Goal: Task Accomplishment & Management: Manage account settings

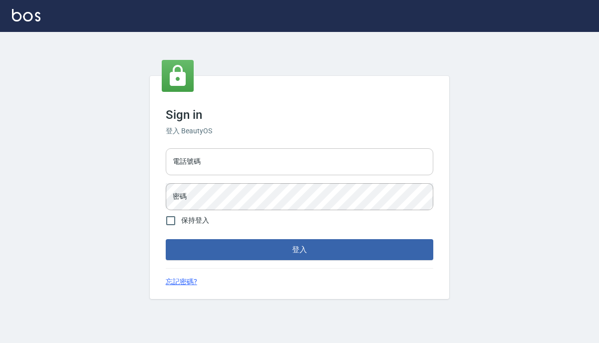
click at [240, 157] on input "電話號碼" at bounding box center [299, 161] width 267 height 27
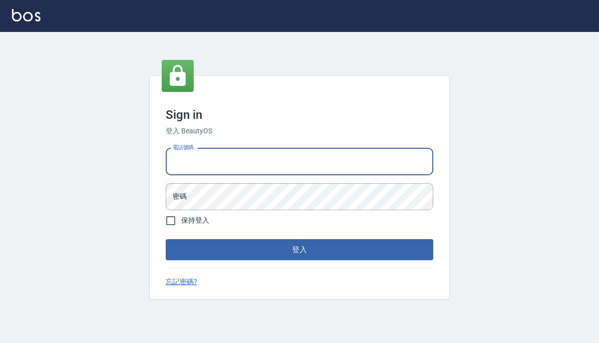
type input "0939367977"
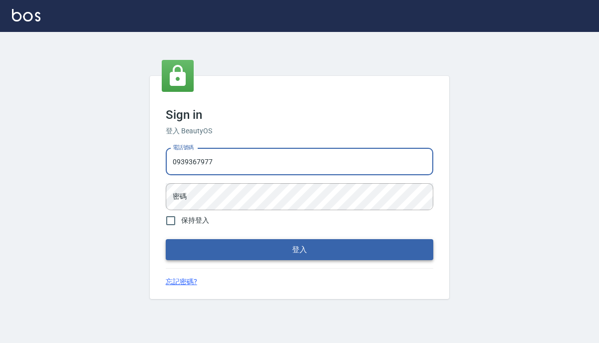
click at [267, 255] on button "登入" at bounding box center [299, 249] width 267 height 21
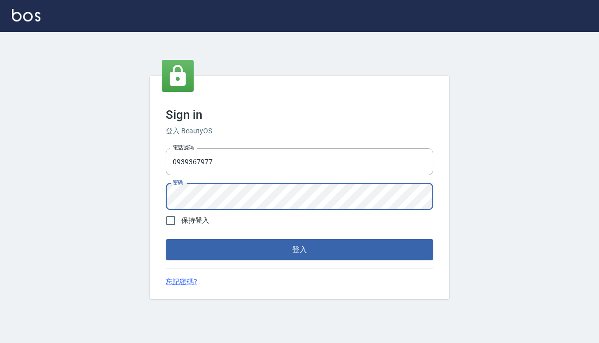
click at [200, 221] on span "保持登入" at bounding box center [195, 220] width 28 height 10
click at [181, 221] on input "保持登入" at bounding box center [170, 220] width 21 height 21
checkbox input "true"
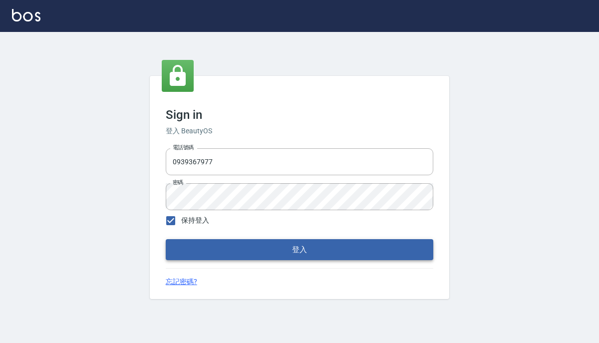
click at [221, 246] on button "登入" at bounding box center [299, 249] width 267 height 21
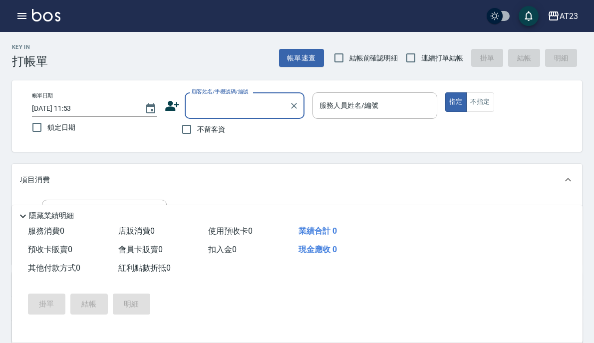
click at [0, 0] on button "員工及薪資" at bounding box center [0, 0] width 0 height 0
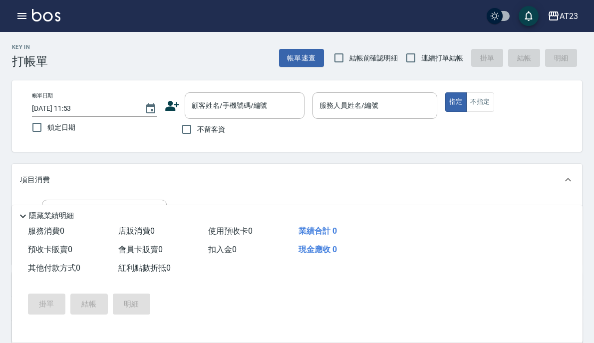
click at [0, 0] on link "每月薪資維護" at bounding box center [0, 0] width 0 height 0
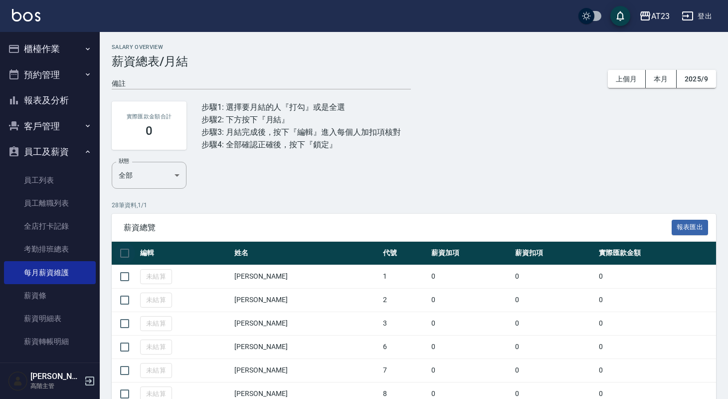
click at [123, 257] on input "checkbox" at bounding box center [124, 252] width 21 height 21
checkbox input "true"
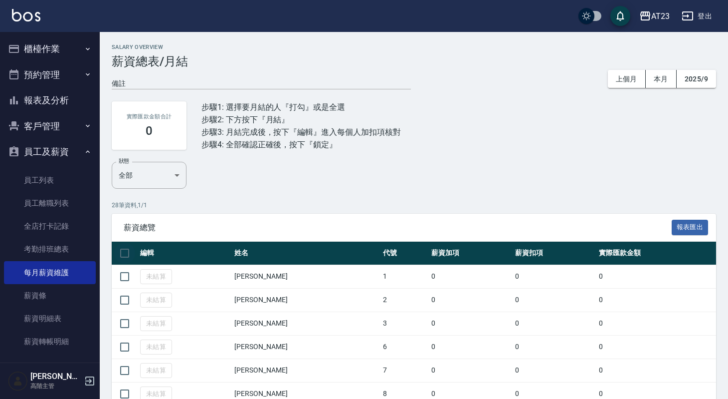
checkbox input "true"
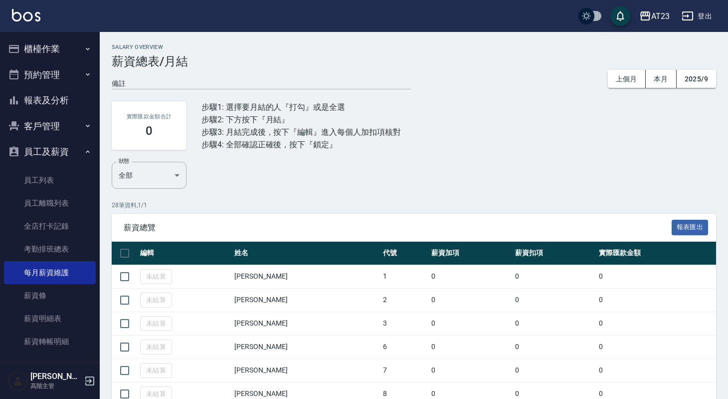
checkbox input "true"
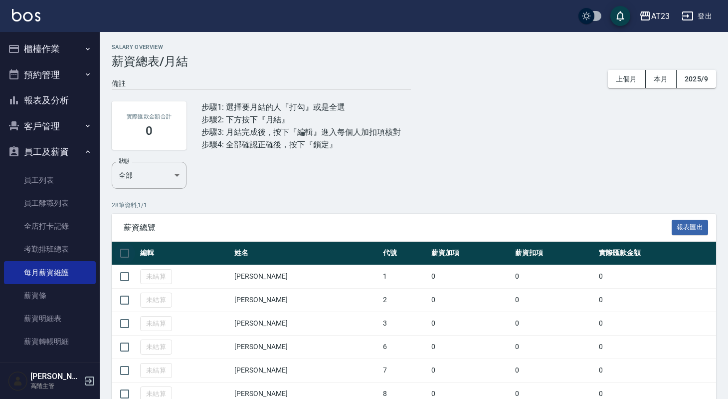
checkbox input "true"
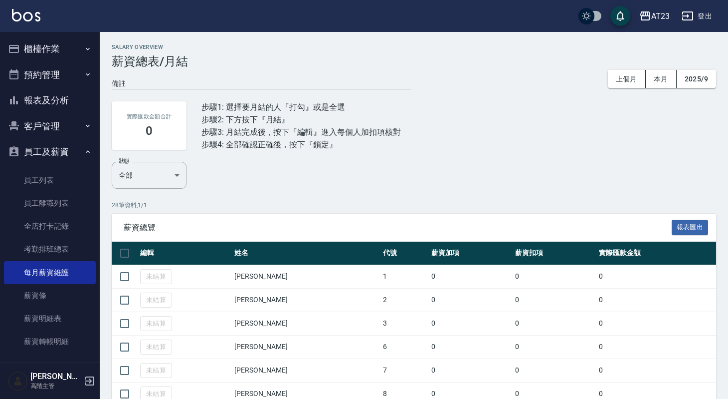
checkbox input "true"
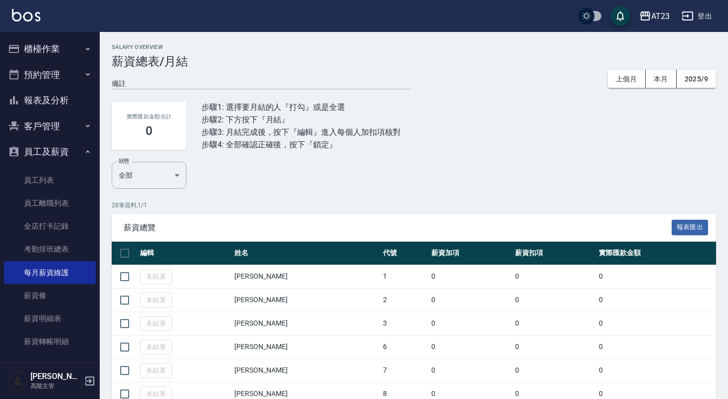
checkbox input "true"
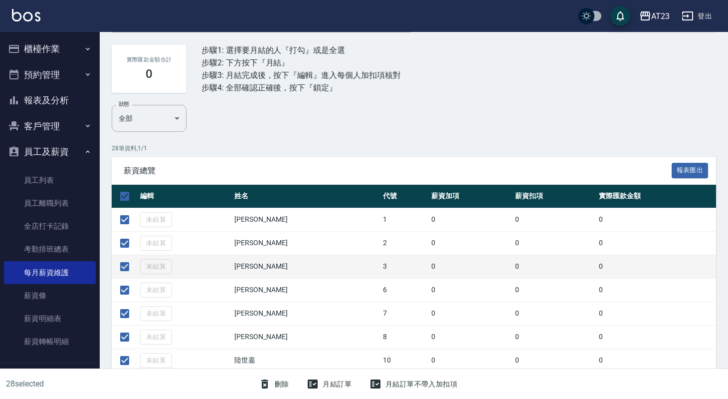
scroll to position [59, 0]
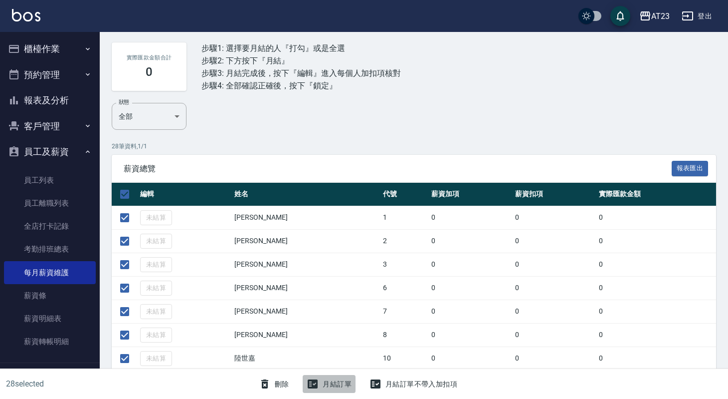
click at [333, 342] on button "月結訂單" at bounding box center [329, 384] width 53 height 18
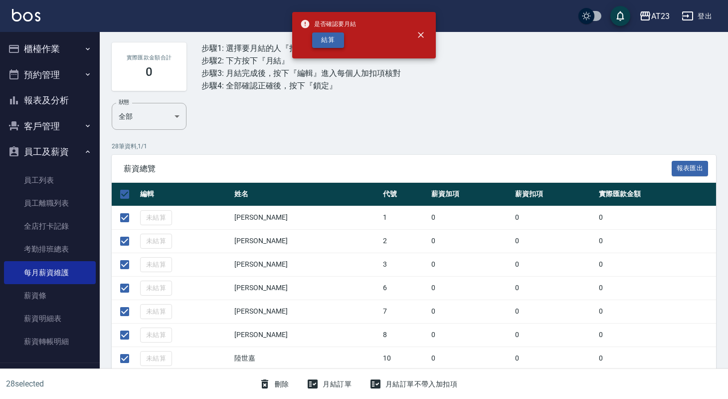
click at [330, 40] on button "結算" at bounding box center [328, 39] width 32 height 15
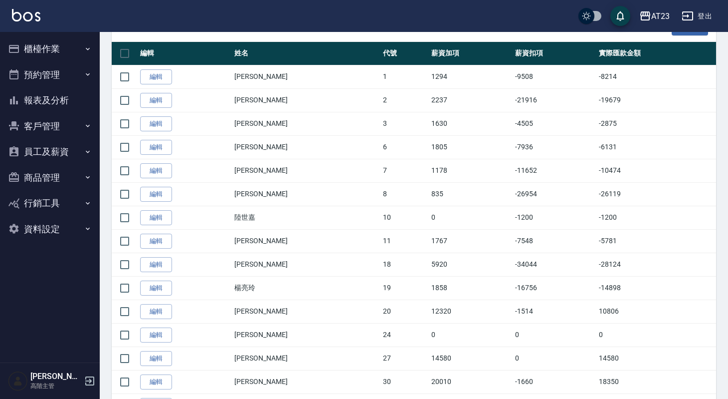
scroll to position [198, 0]
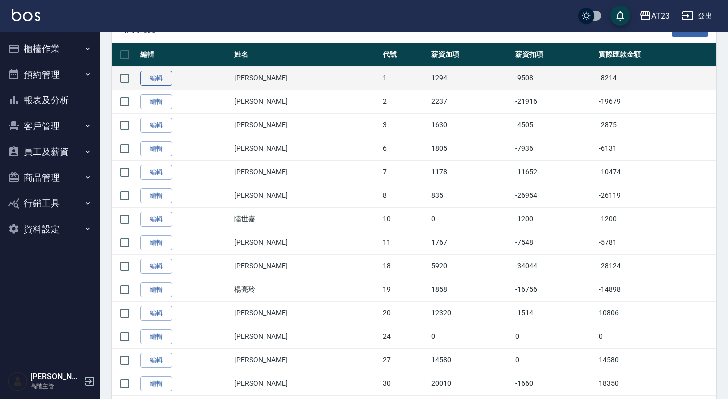
click at [154, 83] on link "編輯" at bounding box center [156, 78] width 32 height 15
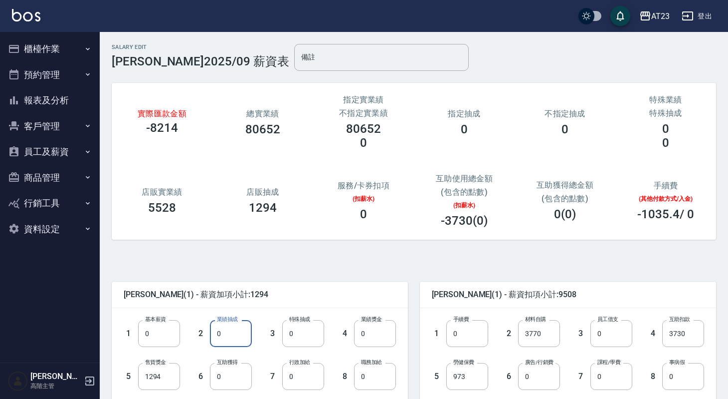
click at [227, 334] on input "0" at bounding box center [231, 333] width 42 height 27
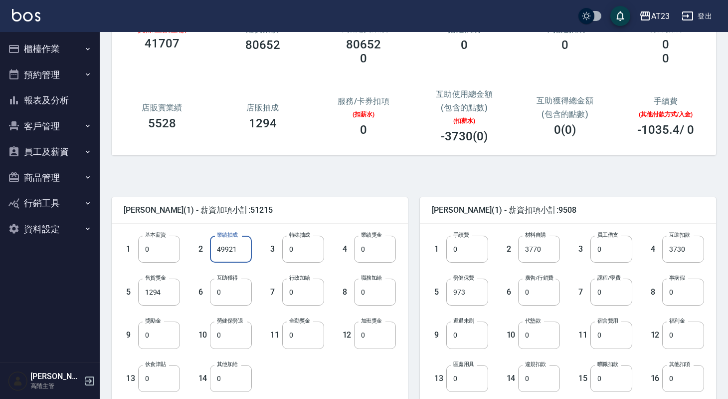
scroll to position [87, 0]
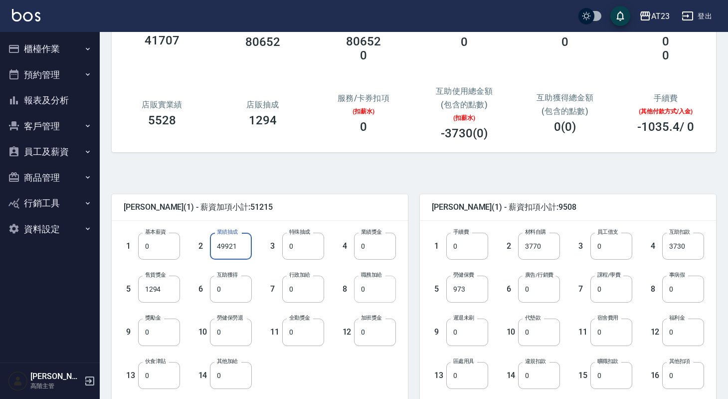
type input "49921"
click at [379, 284] on input "0" at bounding box center [375, 288] width 42 height 27
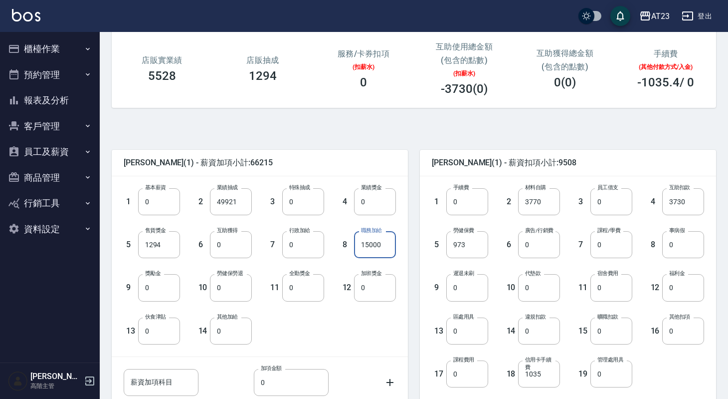
scroll to position [135, 0]
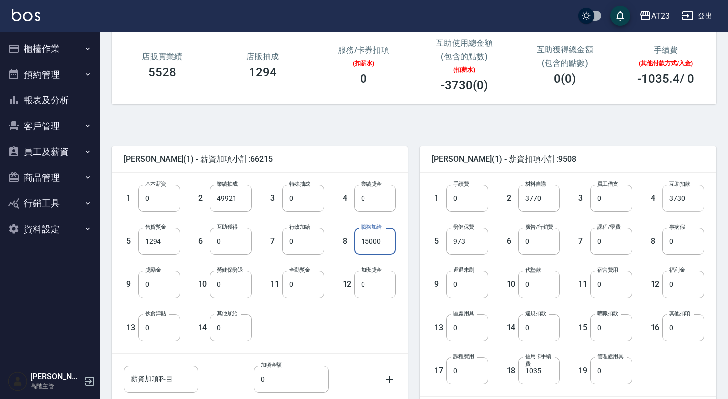
type input "15000"
click at [692, 197] on input "3730" at bounding box center [683, 198] width 42 height 27
type input "0"
click at [554, 199] on input "3770" at bounding box center [539, 198] width 42 height 27
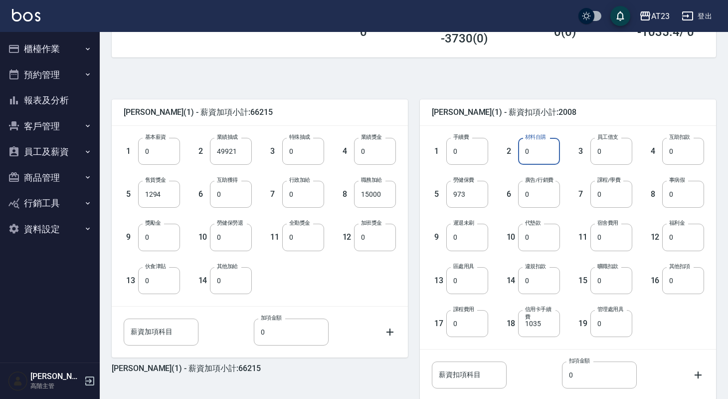
scroll to position [192, 0]
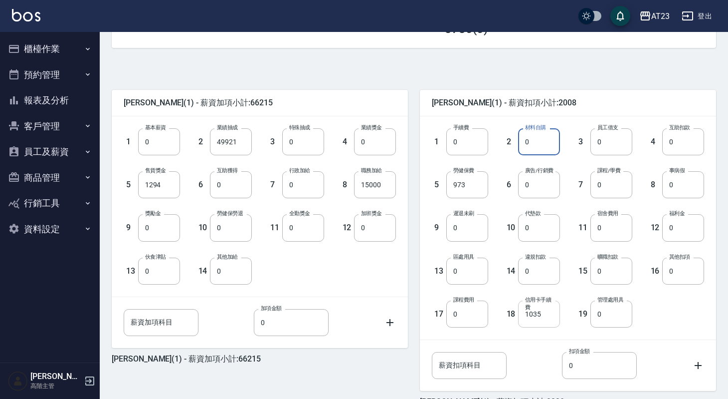
type input "0"
click at [544, 313] on input "1035" at bounding box center [539, 313] width 42 height 27
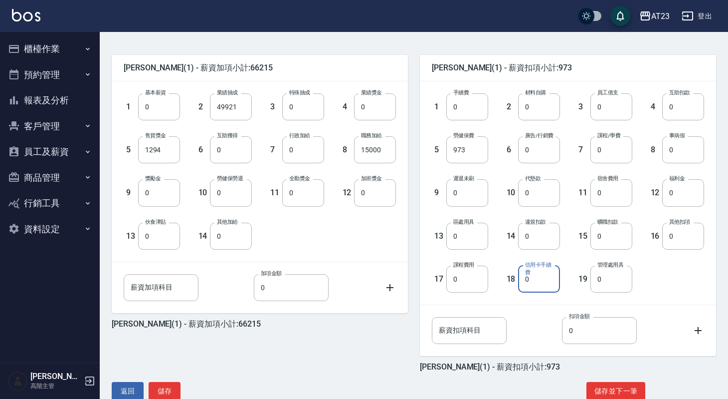
scroll to position [249, 0]
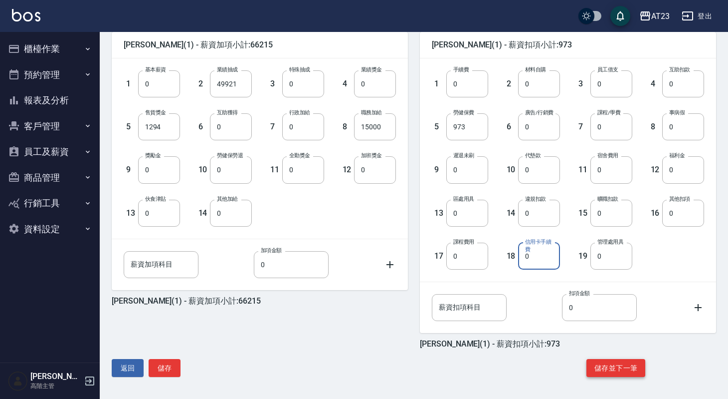
type input "0"
click at [609, 367] on button "儲存並下一筆" at bounding box center [616, 368] width 59 height 18
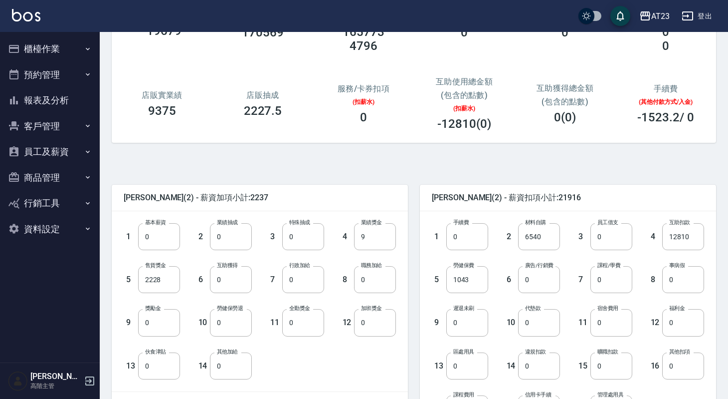
scroll to position [98, 0]
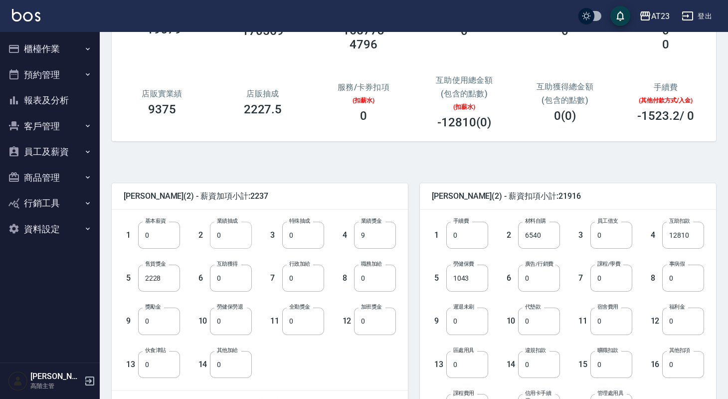
click at [246, 238] on input "0" at bounding box center [231, 234] width 42 height 27
type input "82887"
click at [296, 237] on input "0" at bounding box center [303, 234] width 42 height 27
type input "1918"
click at [691, 238] on input "12810" at bounding box center [683, 234] width 42 height 27
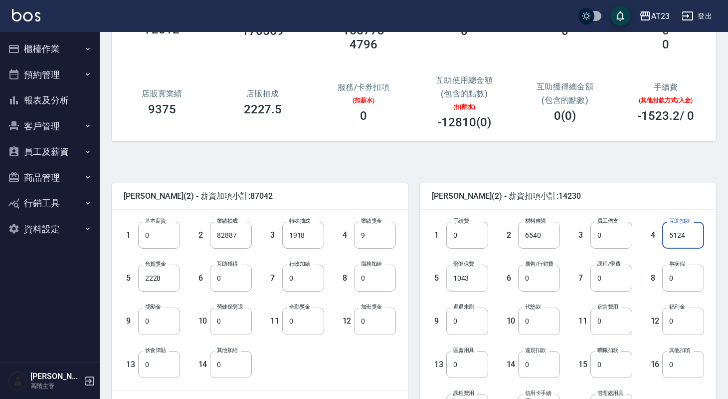
type input "5124"
click at [480, 280] on input "1043" at bounding box center [467, 277] width 42 height 27
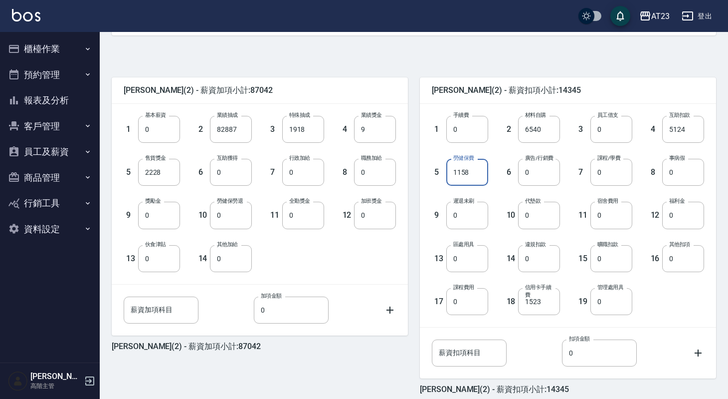
scroll to position [205, 0]
type input "1158"
click at [310, 217] on input "0" at bounding box center [303, 214] width 42 height 27
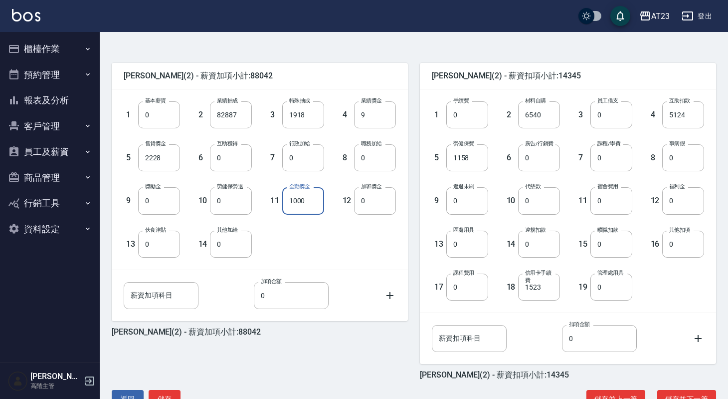
scroll to position [221, 0]
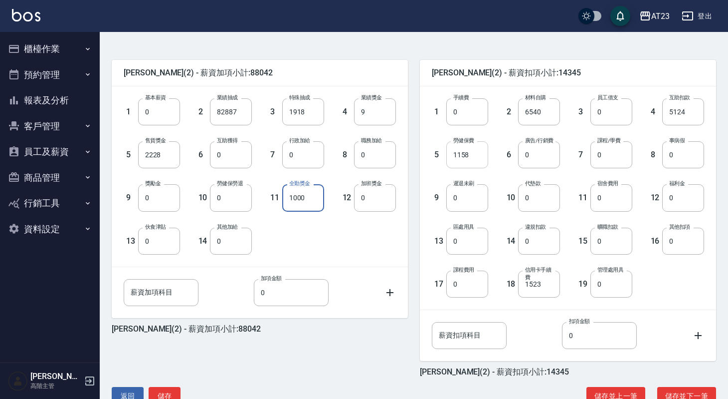
type input "1000"
click at [478, 155] on input "1158" at bounding box center [467, 154] width 42 height 27
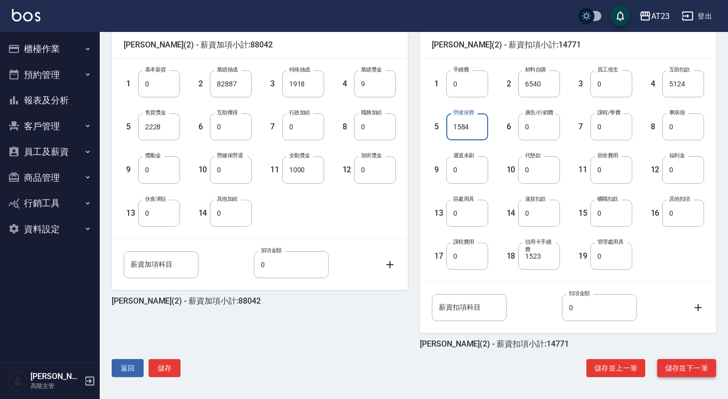
type input "1584"
click at [665, 366] on button "儲存並下一筆" at bounding box center [686, 368] width 59 height 18
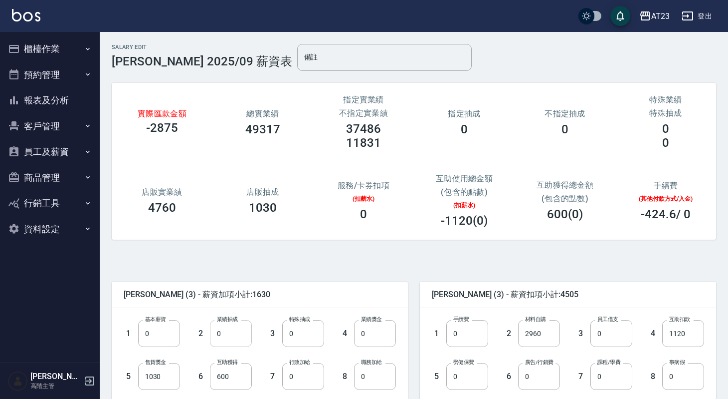
click at [225, 335] on input "0" at bounding box center [231, 333] width 42 height 27
type input "18743"
click at [297, 336] on input "0" at bounding box center [303, 333] width 42 height 27
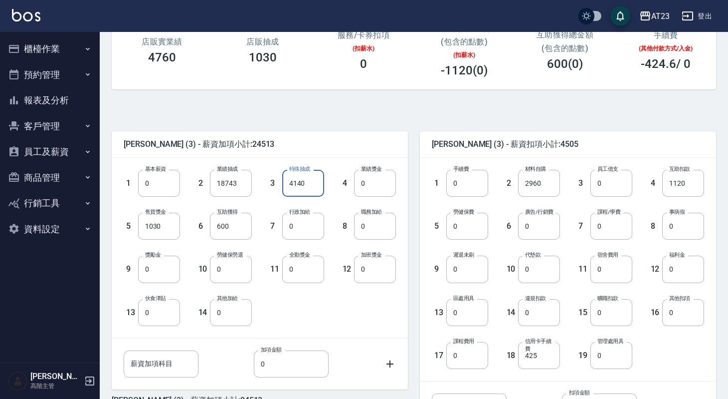
scroll to position [151, 0]
type input "4140"
click at [308, 276] on input "0" at bounding box center [303, 267] width 42 height 27
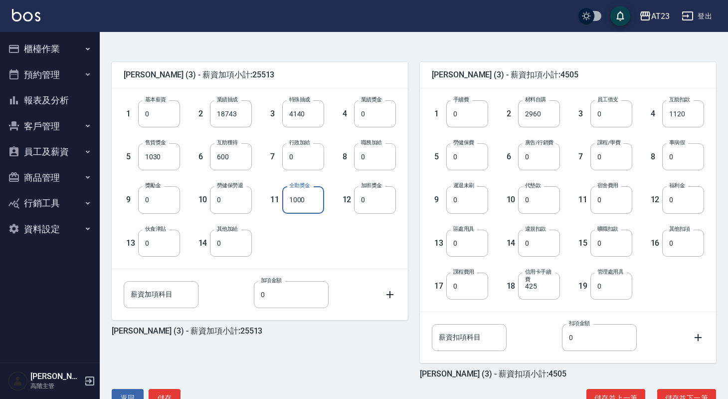
scroll to position [222, 0]
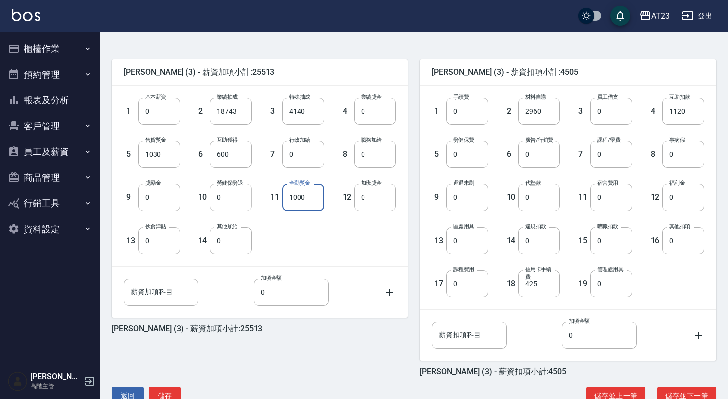
type input "1000"
click at [241, 200] on input "0" at bounding box center [231, 197] width 42 height 27
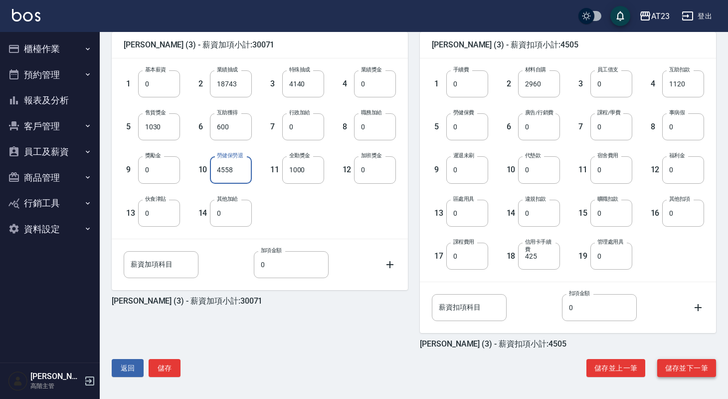
type input "4558"
click at [687, 364] on button "儲存並下一筆" at bounding box center [686, 368] width 59 height 18
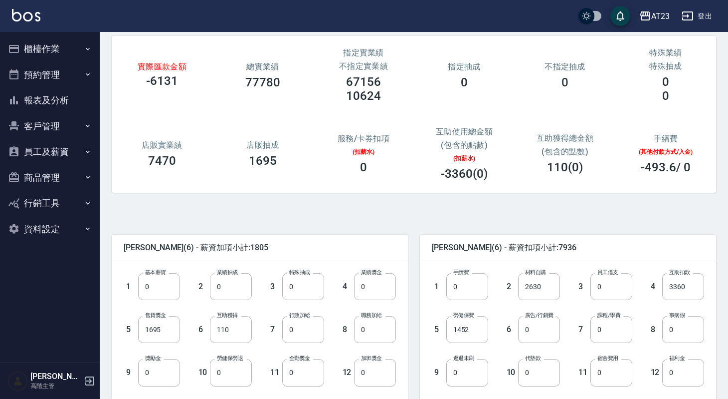
scroll to position [48, 0]
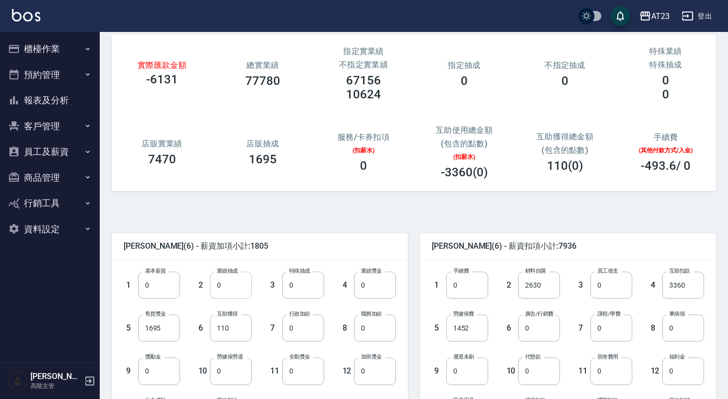
click at [249, 286] on input "0" at bounding box center [231, 284] width 42 height 27
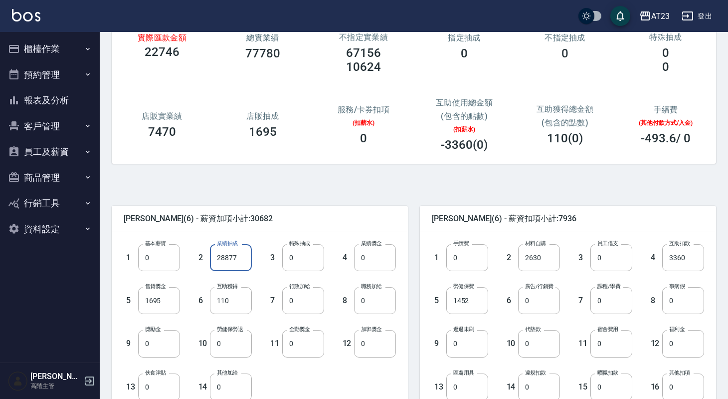
scroll to position [77, 0]
type input "28877"
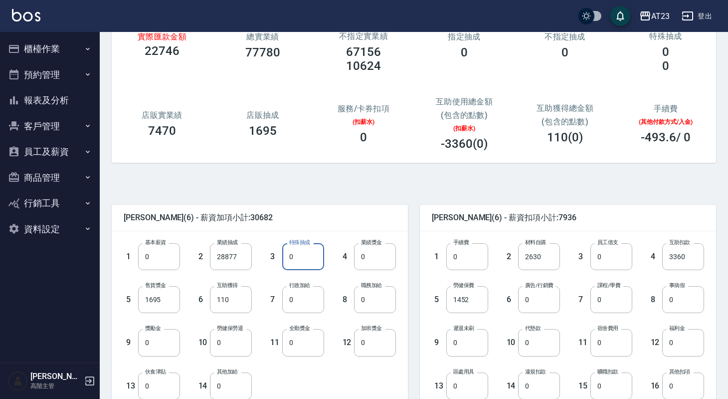
click at [301, 256] on input "0" at bounding box center [303, 256] width 42 height 27
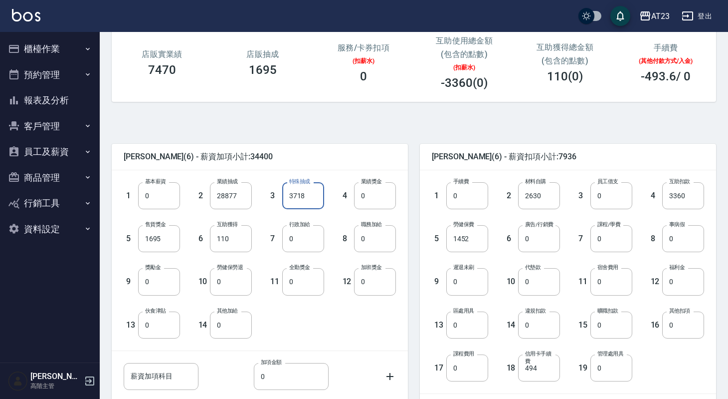
scroll to position [144, 0]
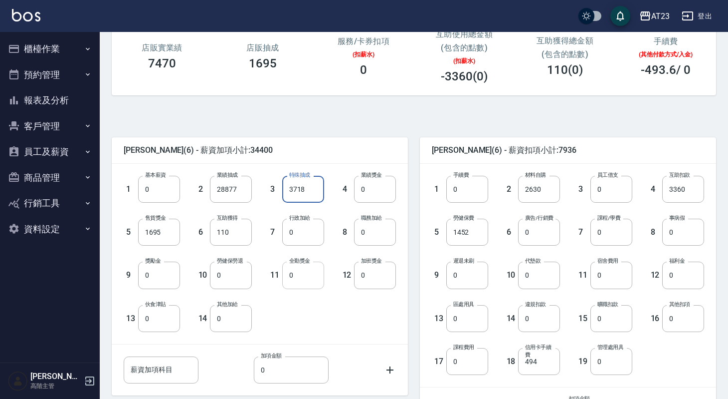
type input "3718"
click at [300, 275] on input "0" at bounding box center [303, 274] width 42 height 27
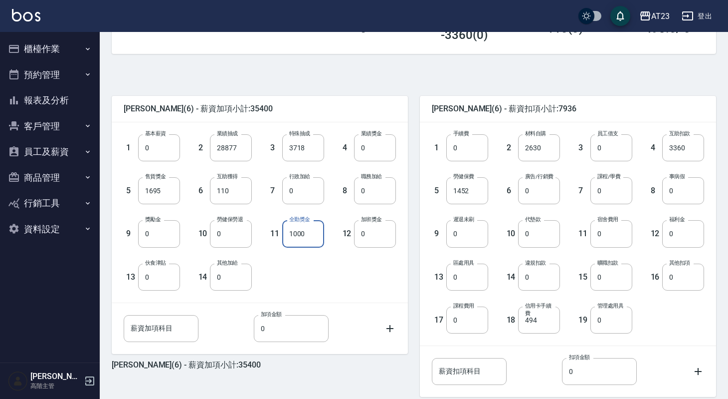
scroll to position [187, 0]
type input "1000"
click at [472, 193] on input "1452" at bounding box center [467, 189] width 42 height 27
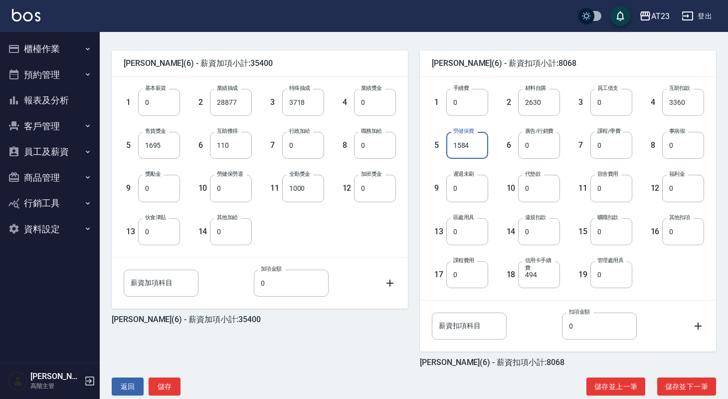
scroll to position [232, 0]
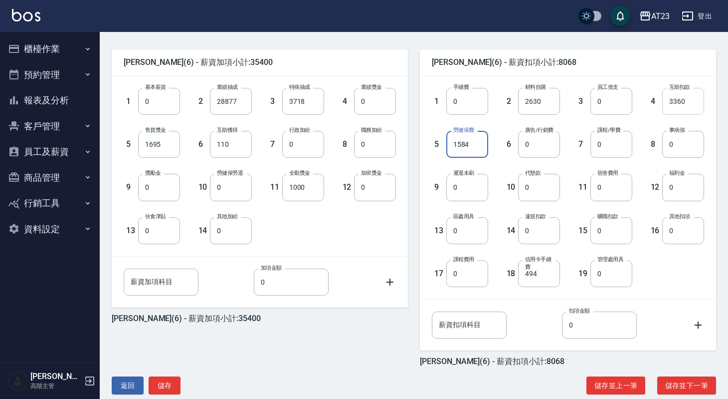
type input "1584"
click at [688, 99] on input "3360" at bounding box center [683, 101] width 42 height 27
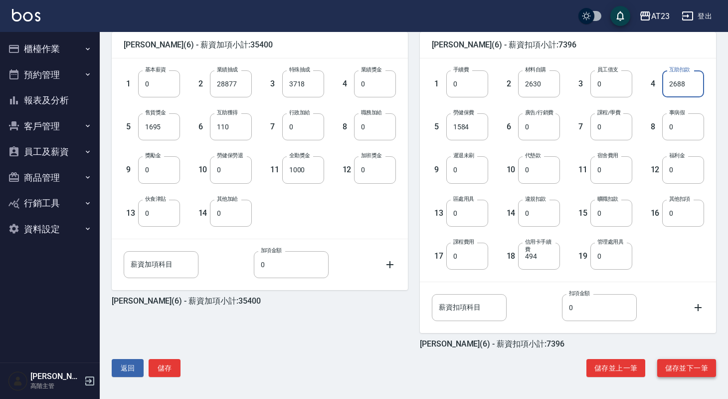
type input "2688"
click at [670, 368] on button "儲存並下一筆" at bounding box center [686, 368] width 59 height 18
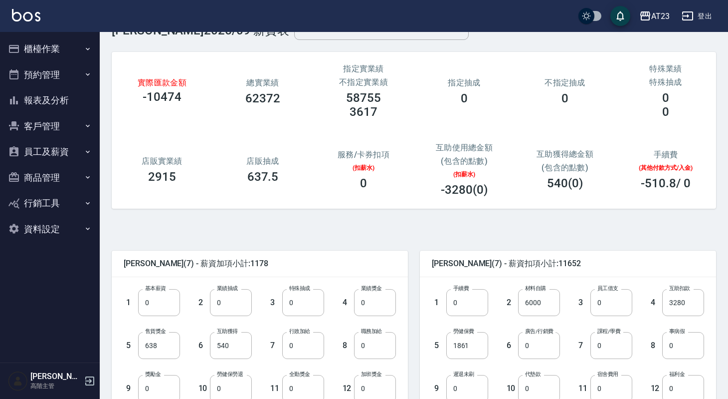
scroll to position [40, 0]
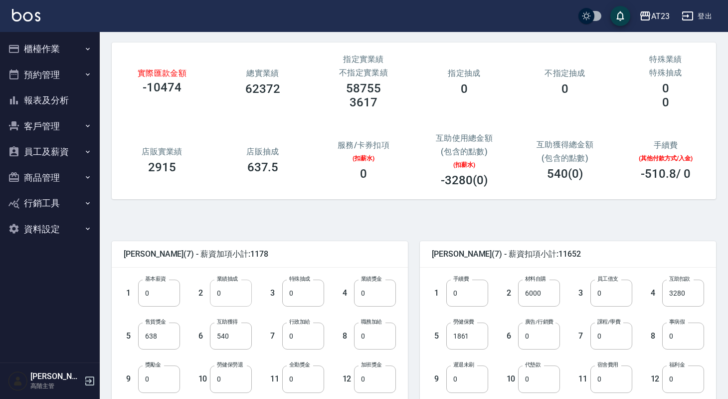
click at [234, 294] on input "0" at bounding box center [231, 292] width 42 height 27
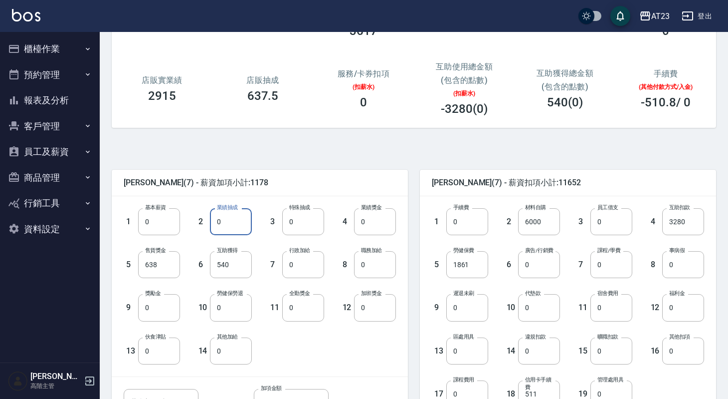
scroll to position [249, 0]
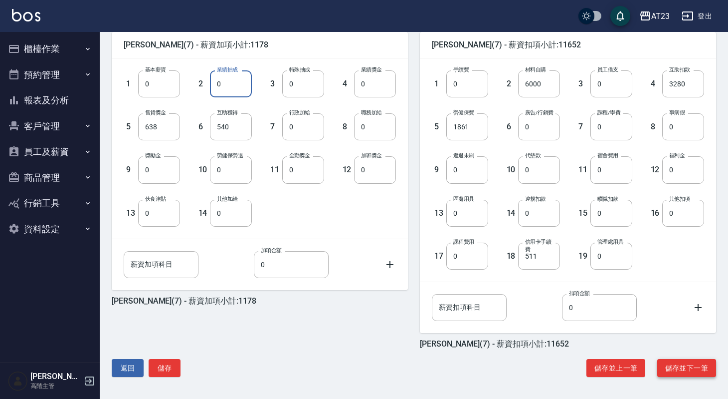
click at [661, 372] on button "儲存並下一筆" at bounding box center [686, 368] width 59 height 18
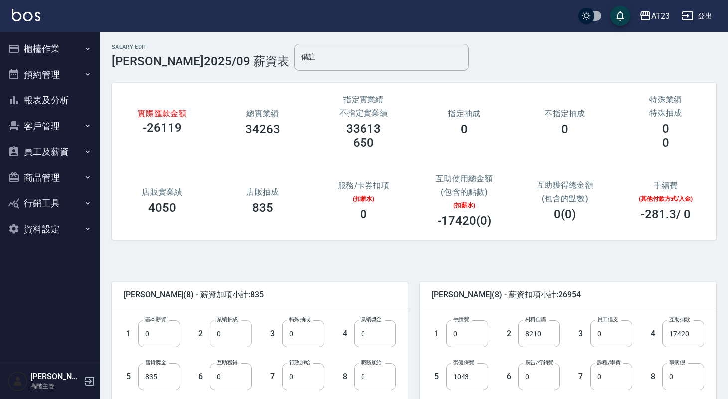
click at [225, 335] on input "0" at bounding box center [231, 333] width 42 height 27
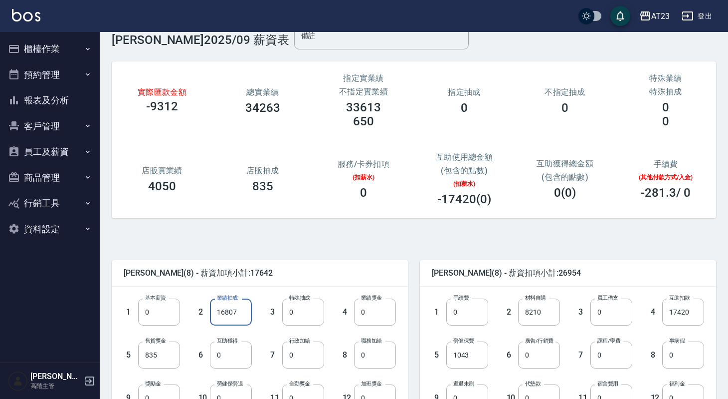
scroll to position [28, 0]
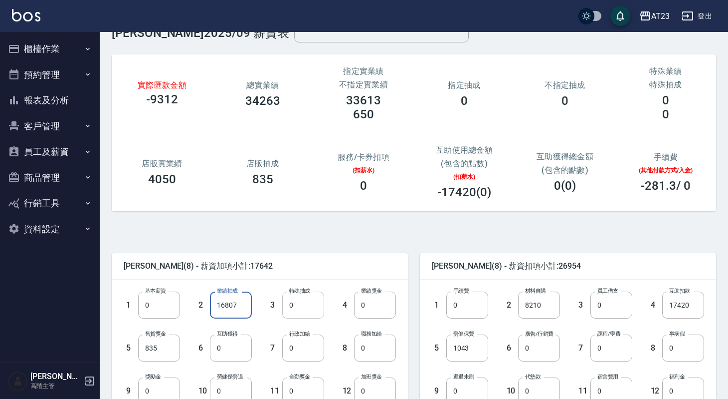
type input "16807"
click at [298, 310] on input "0" at bounding box center [303, 304] width 42 height 27
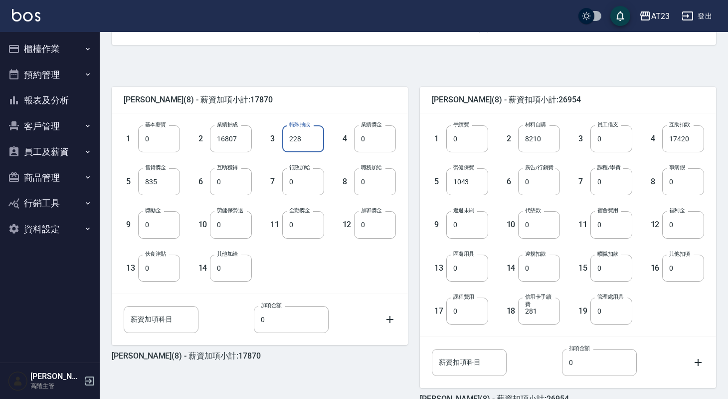
scroll to position [196, 0]
type input "228"
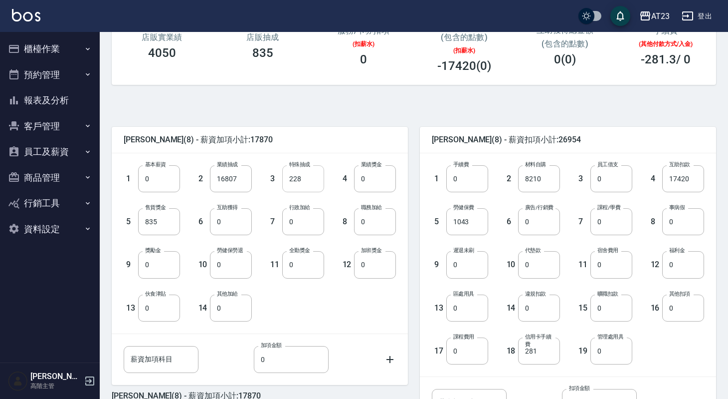
scroll to position [150, 0]
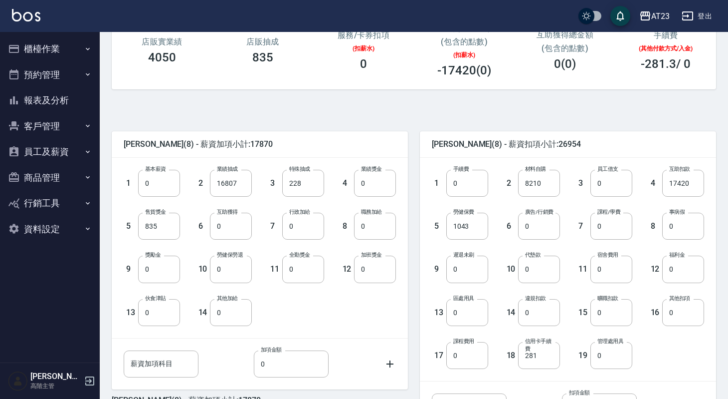
click at [301, 258] on label "全勤獎金" at bounding box center [299, 254] width 21 height 7
click at [301, 258] on input "0" at bounding box center [303, 268] width 42 height 27
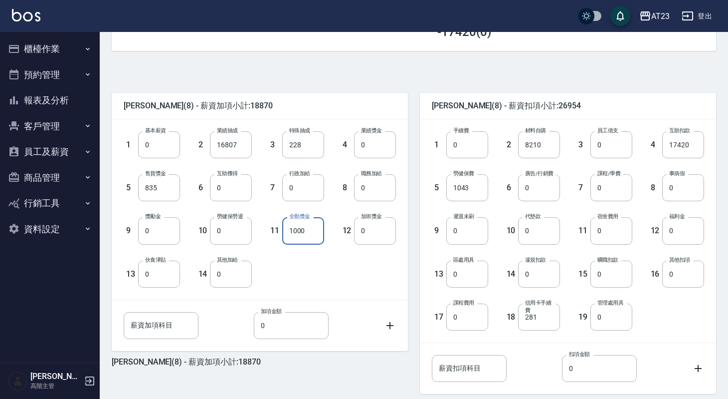
scroll to position [249, 0]
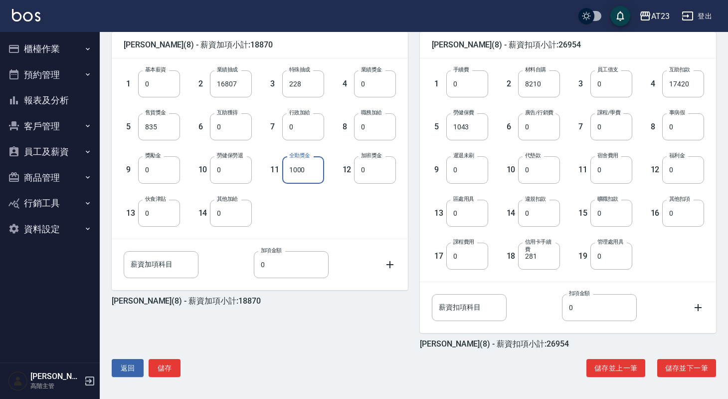
type input "1000"
click at [247, 207] on input "0" at bounding box center [231, 213] width 42 height 27
type input "8084"
click at [695, 369] on button "儲存並下一筆" at bounding box center [686, 368] width 59 height 18
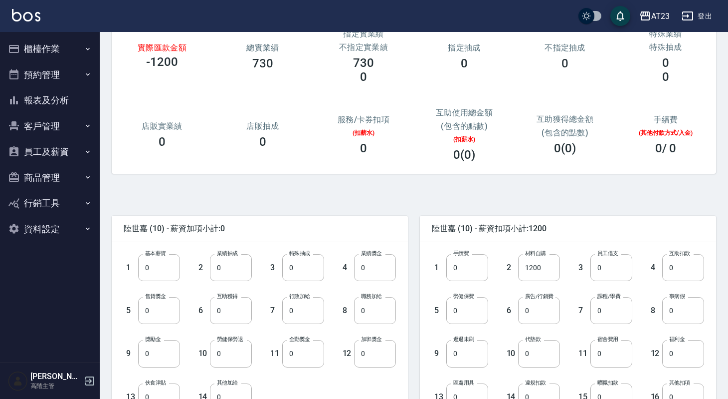
scroll to position [141, 0]
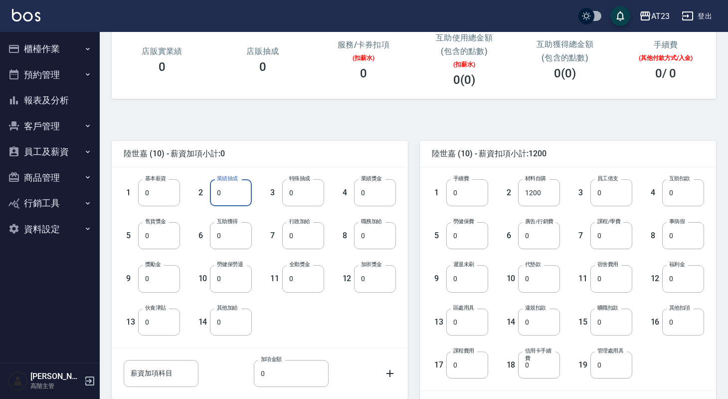
click at [239, 194] on input "0" at bounding box center [231, 192] width 42 height 27
type input "0"
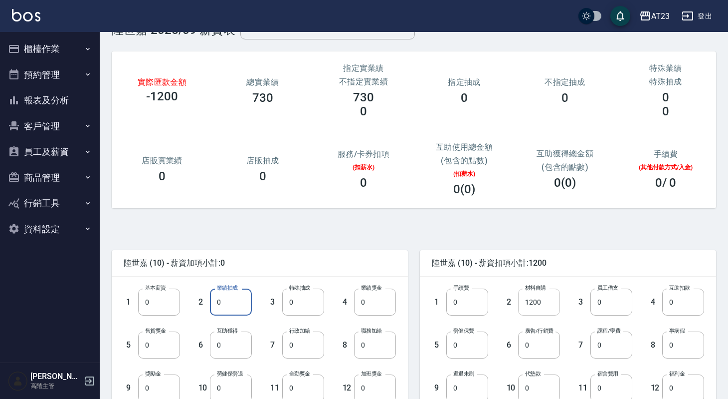
scroll to position [60, 0]
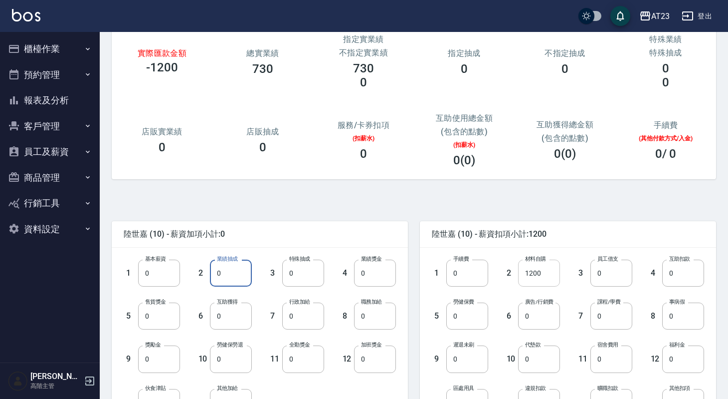
click at [543, 280] on input "1200" at bounding box center [539, 272] width 42 height 27
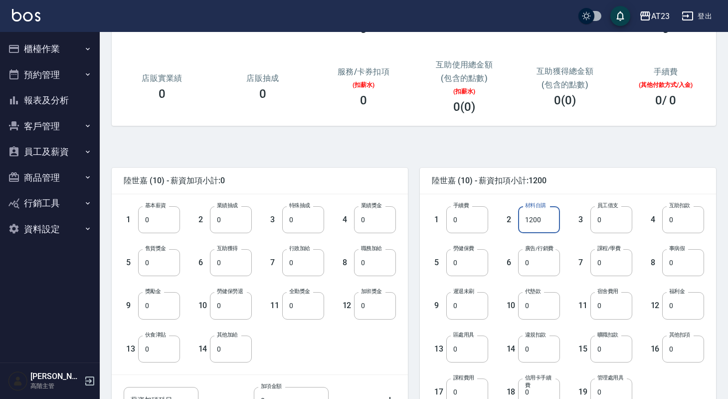
scroll to position [115, 0]
click at [232, 356] on input "0" at bounding box center [231, 347] width 42 height 27
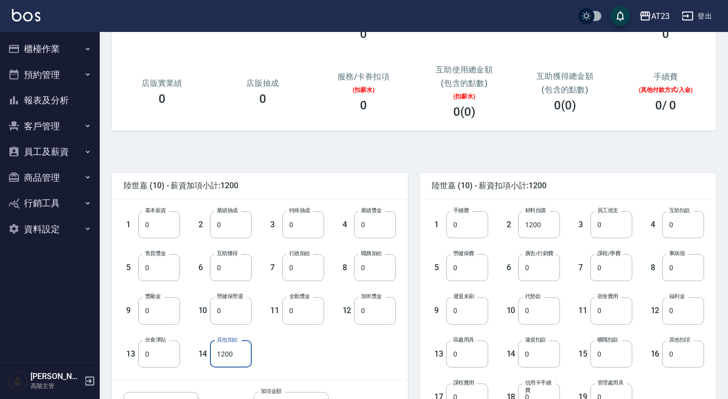
scroll to position [107, 0]
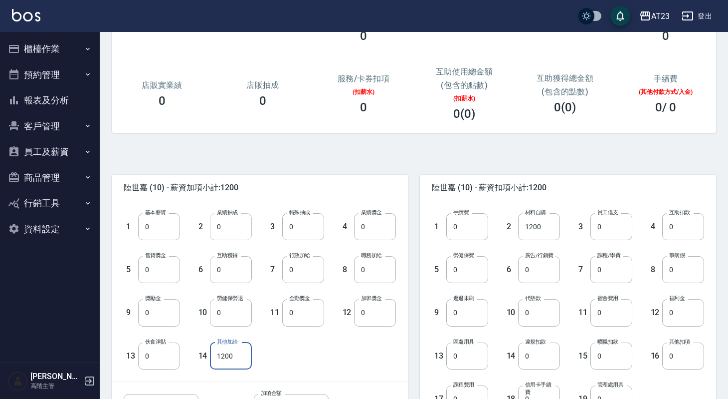
type input "1200"
click at [246, 235] on input "0" at bounding box center [231, 226] width 42 height 27
type input "365"
click at [242, 343] on input "1200" at bounding box center [231, 355] width 42 height 27
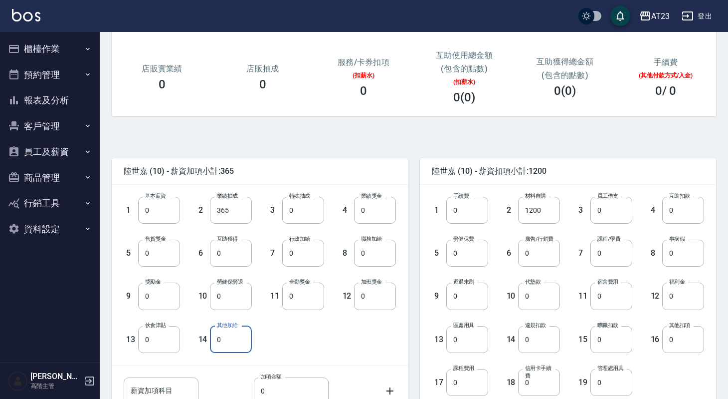
scroll to position [129, 0]
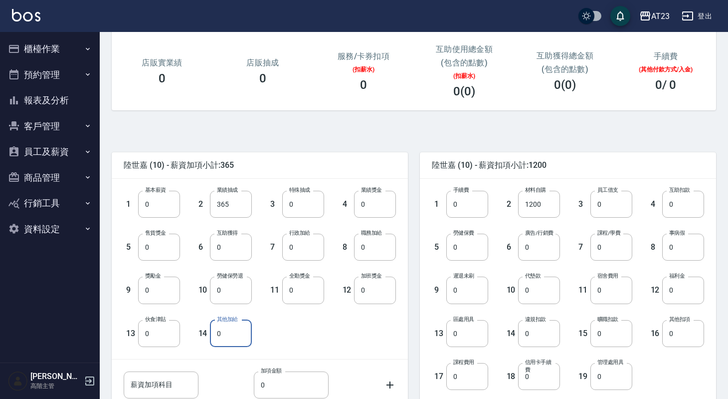
click at [229, 334] on input "0" at bounding box center [231, 333] width 42 height 27
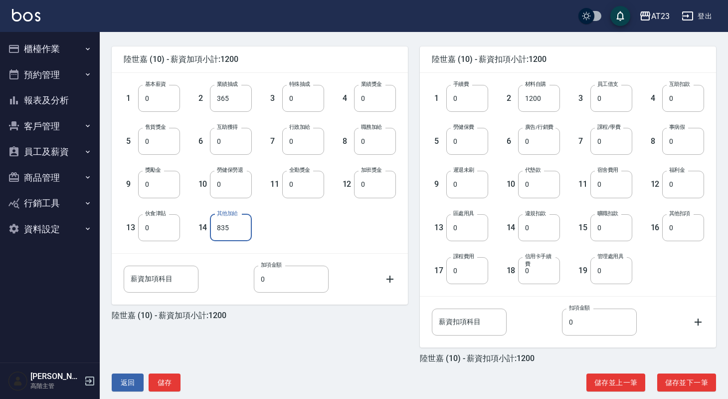
scroll to position [249, 0]
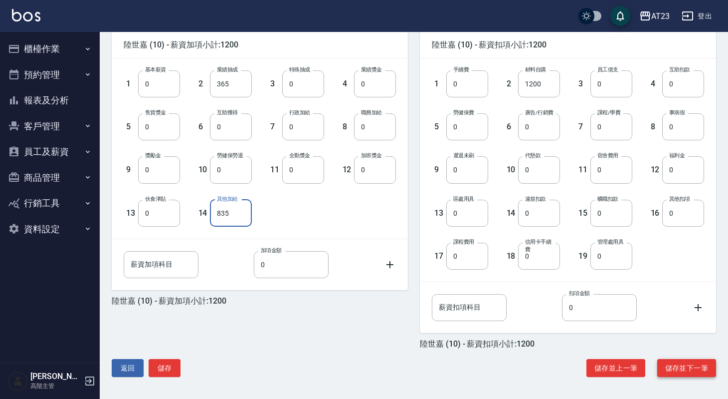
type input "835"
click at [680, 364] on button "儲存並下一筆" at bounding box center [686, 368] width 59 height 18
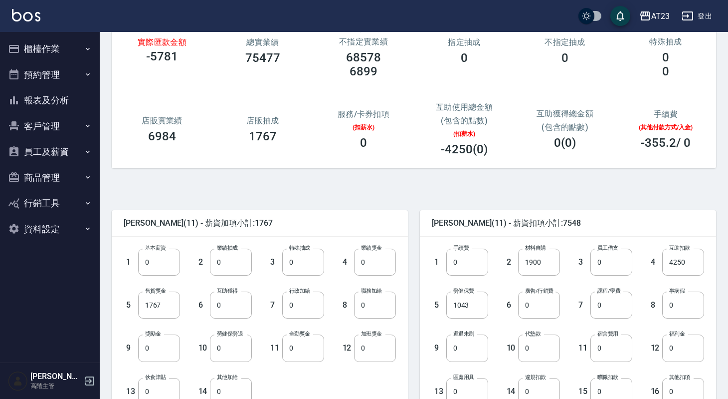
scroll to position [72, 0]
click at [221, 269] on input "0" at bounding box center [231, 261] width 42 height 27
type input "29489"
click at [300, 267] on input "0" at bounding box center [303, 261] width 42 height 27
type input "2415"
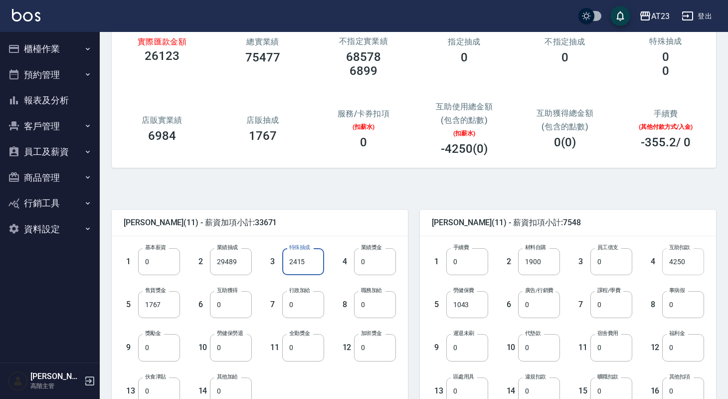
click at [693, 265] on input "4250" at bounding box center [683, 261] width 42 height 27
type input "3500"
click at [321, 346] on input "0" at bounding box center [303, 347] width 42 height 27
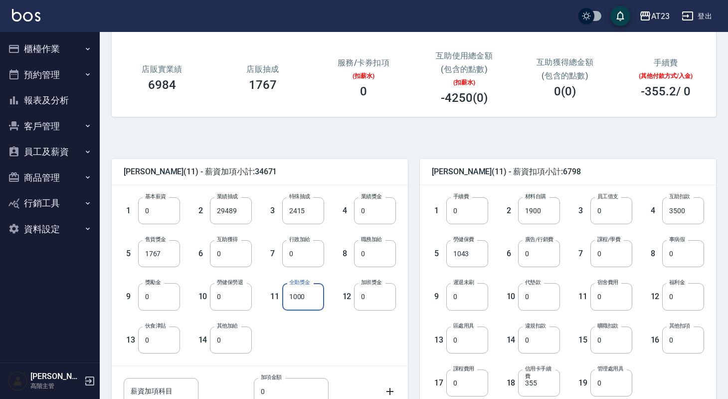
scroll to position [124, 0]
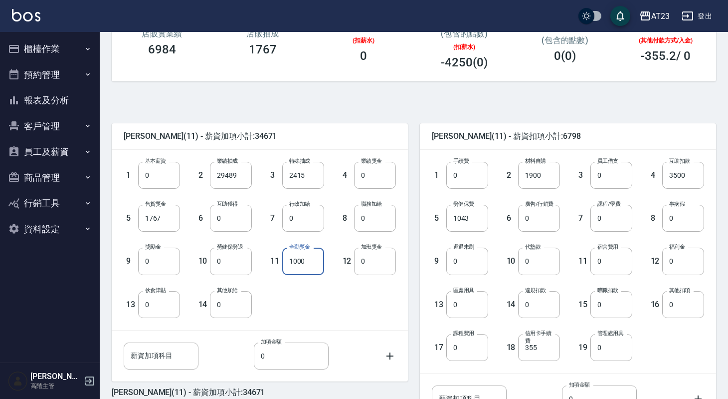
type input "1000"
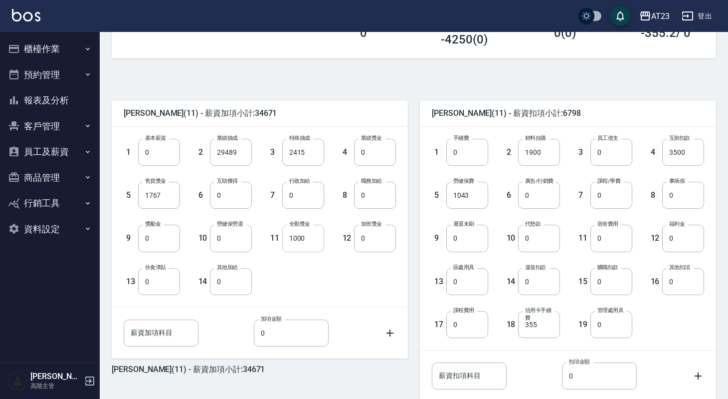
scroll to position [187, 0]
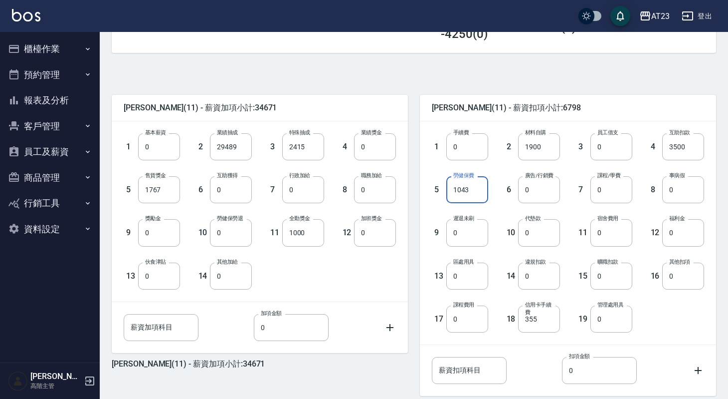
click at [472, 193] on input "1043" at bounding box center [467, 189] width 42 height 27
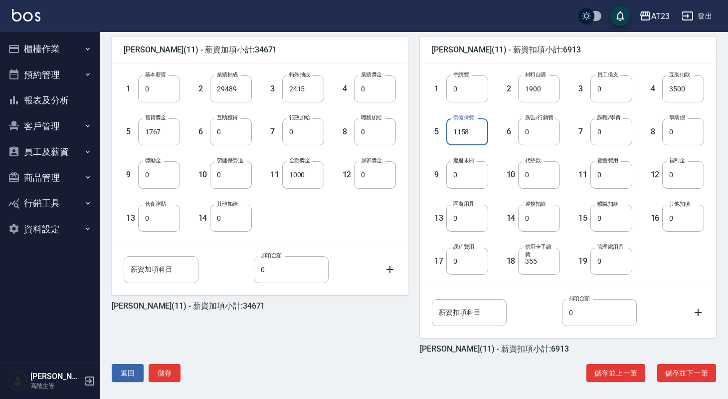
scroll to position [249, 0]
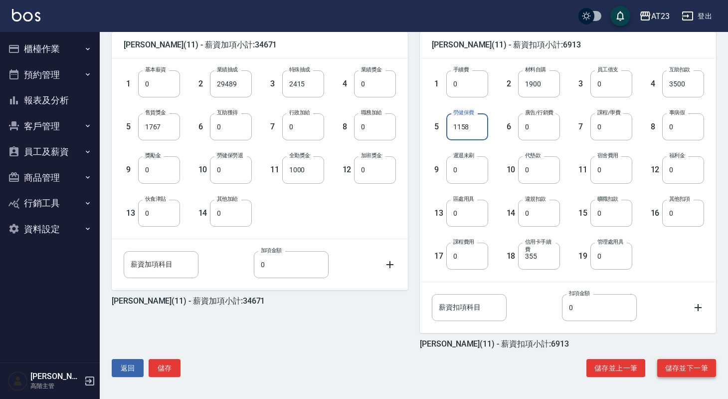
type input "1158"
click at [680, 368] on button "儲存並下一筆" at bounding box center [686, 368] width 59 height 18
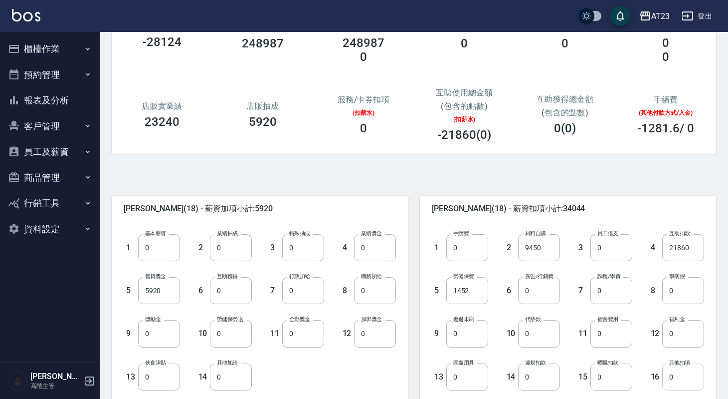
scroll to position [97, 0]
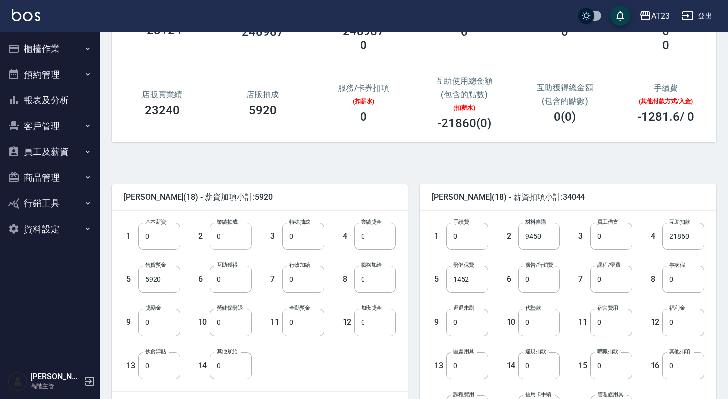
click at [233, 234] on input "0" at bounding box center [231, 235] width 42 height 27
type input "136943"
click at [690, 240] on input "21860" at bounding box center [683, 235] width 42 height 27
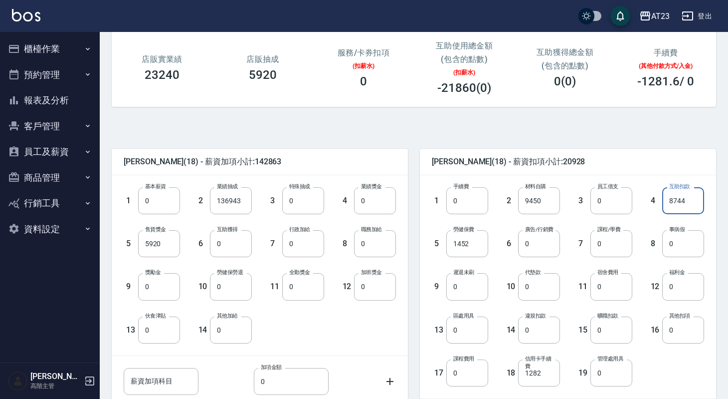
scroll to position [149, 0]
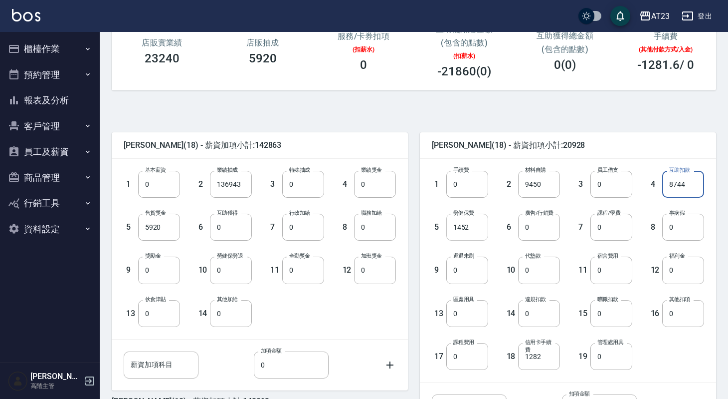
type input "8744"
click at [480, 227] on input "1452" at bounding box center [467, 226] width 42 height 27
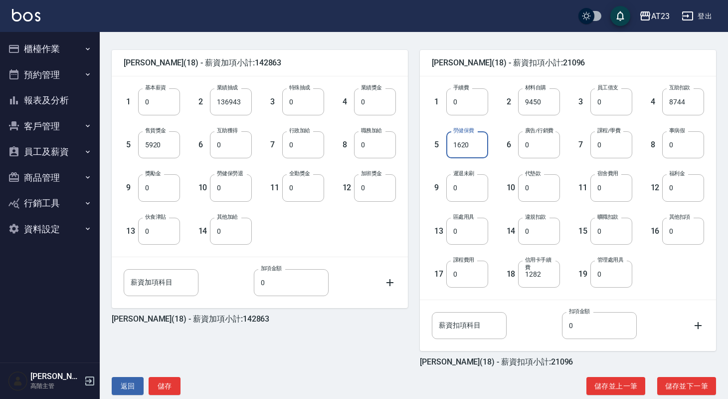
scroll to position [234, 0]
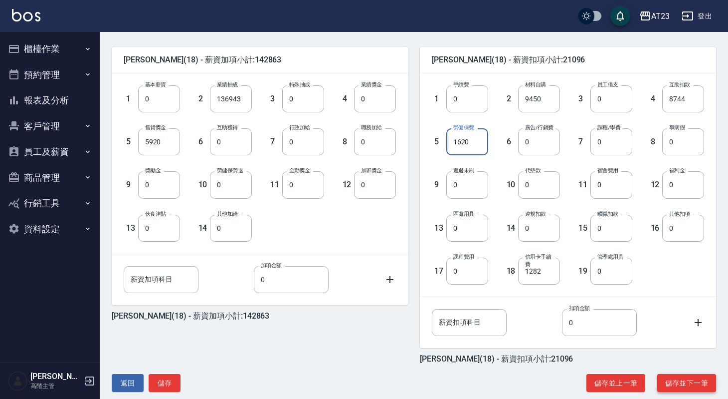
type input "1620"
click at [678, 379] on button "儲存並下一筆" at bounding box center [686, 383] width 59 height 18
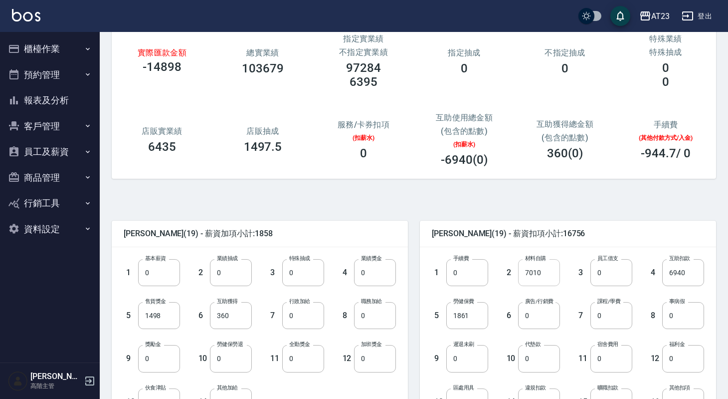
scroll to position [62, 0]
click at [479, 311] on input "1861" at bounding box center [467, 314] width 42 height 27
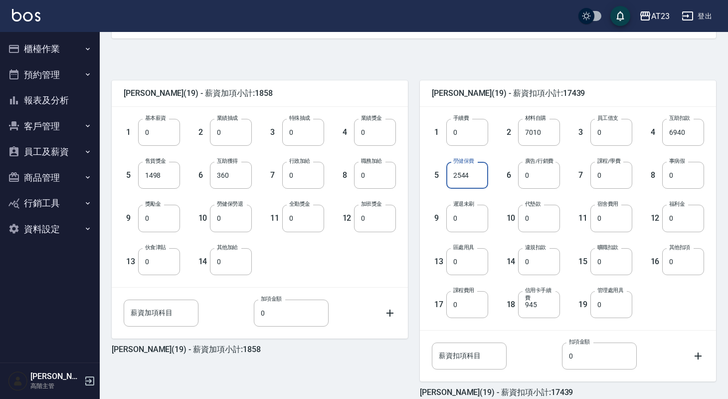
scroll to position [201, 0]
type input "2544"
click at [228, 135] on input "0" at bounding box center [231, 132] width 42 height 27
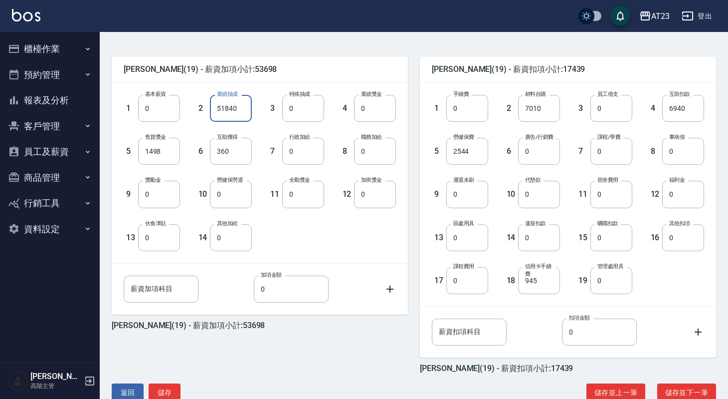
scroll to position [226, 0]
type input "51840"
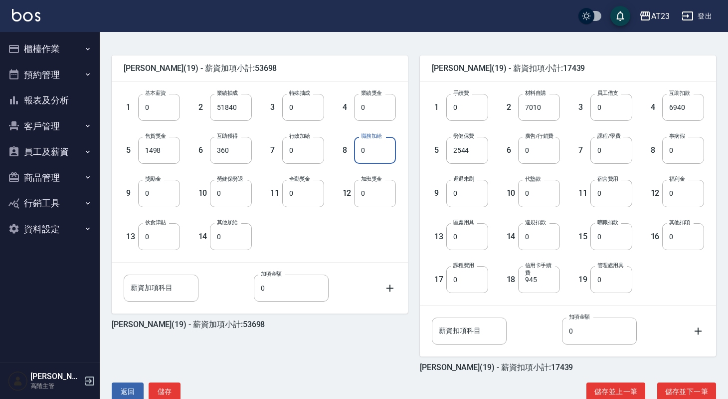
click at [373, 151] on input "0" at bounding box center [375, 150] width 42 height 27
type input "5500"
click at [313, 190] on input "0" at bounding box center [303, 193] width 42 height 27
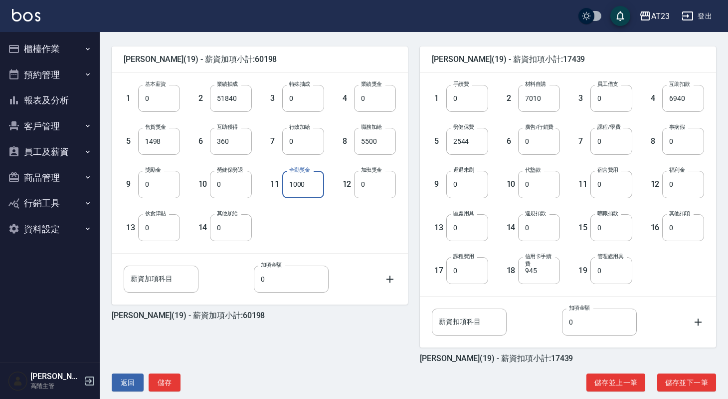
scroll to position [249, 0]
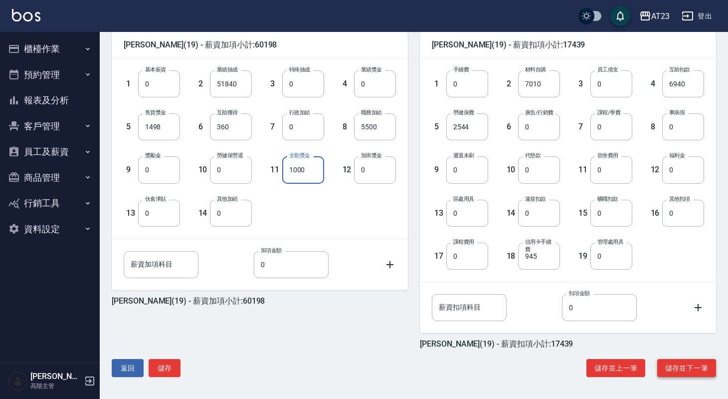
type input "1000"
click at [670, 368] on button "儲存並下一筆" at bounding box center [686, 368] width 59 height 18
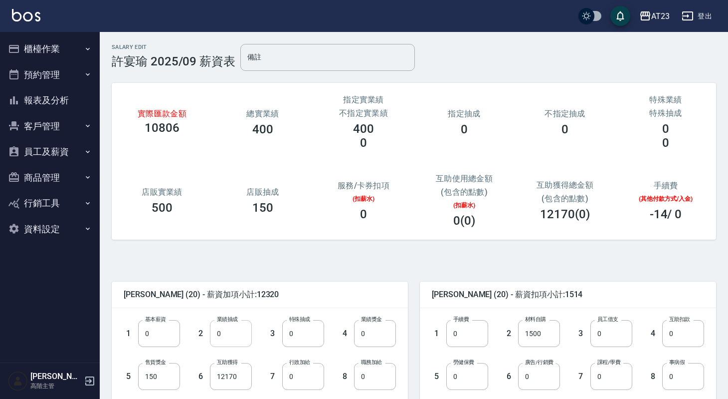
click at [226, 335] on input "0" at bounding box center [231, 333] width 42 height 27
click at [174, 336] on input "0" at bounding box center [159, 333] width 42 height 27
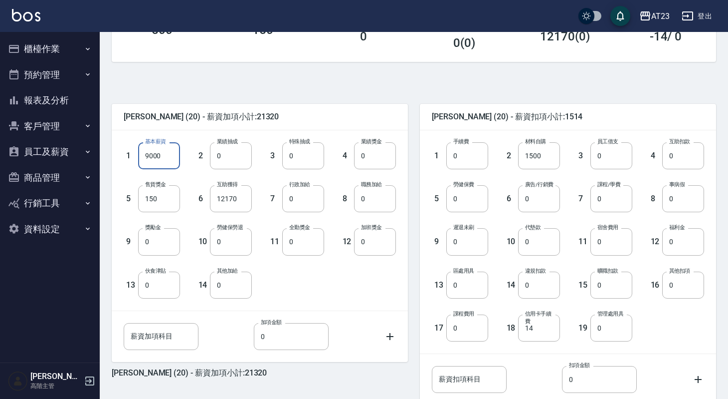
scroll to position [178, 0]
type input "9000"
click at [463, 200] on input "0" at bounding box center [467, 198] width 42 height 27
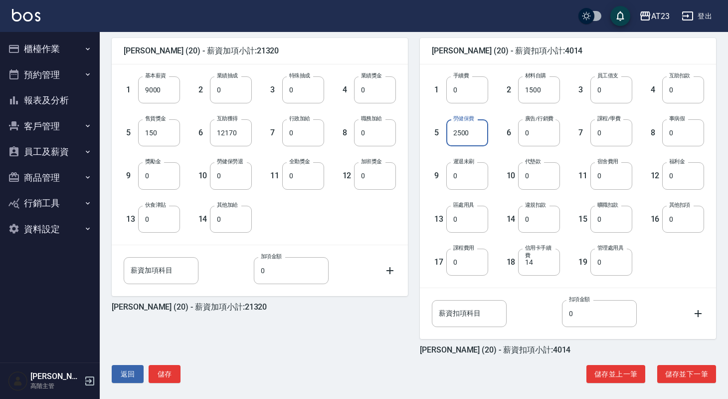
scroll to position [244, 0]
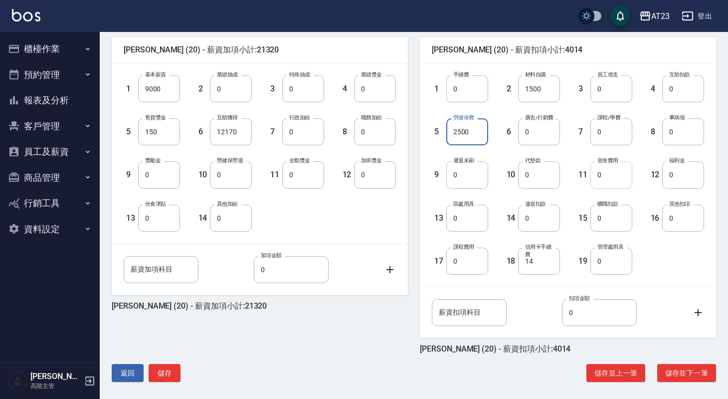
type input "2500"
click at [610, 183] on input "0" at bounding box center [612, 174] width 42 height 27
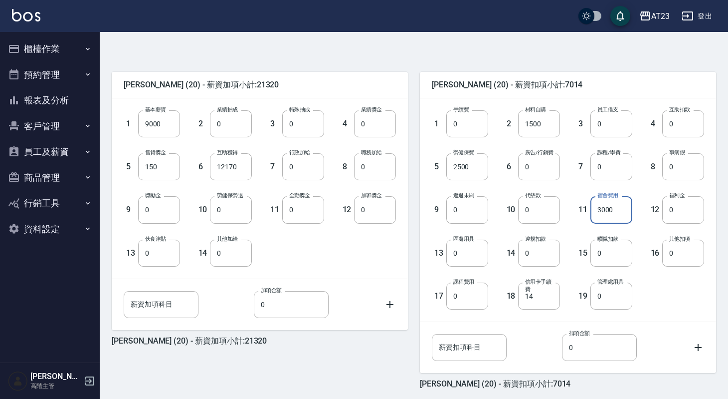
scroll to position [209, 0]
type input "3000"
click at [165, 125] on input "9000" at bounding box center [159, 124] width 42 height 27
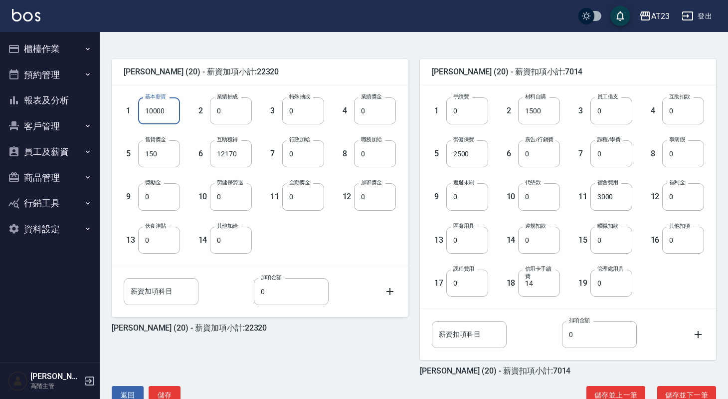
scroll to position [249, 0]
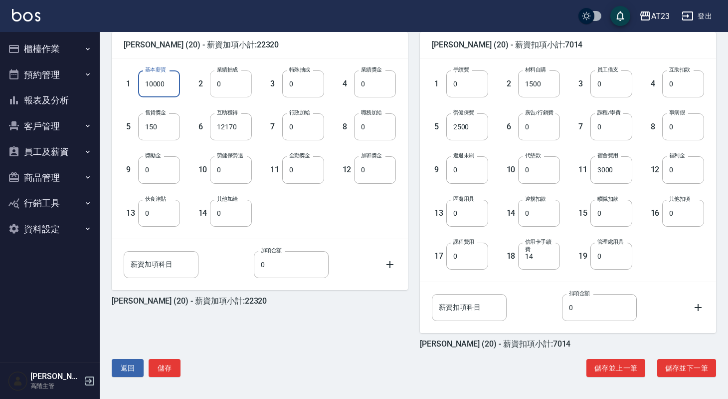
type input "10000"
click at [229, 85] on input "0" at bounding box center [231, 83] width 42 height 27
type input "200"
click at [352, 239] on div "薪資加項科目 薪資加項科目 加項金額 0 加項金額" at bounding box center [252, 256] width 288 height 43
click at [693, 372] on button "儲存並下一筆" at bounding box center [686, 368] width 59 height 18
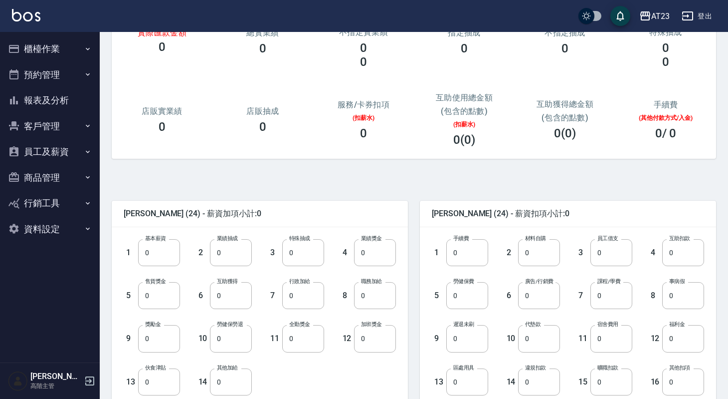
scroll to position [249, 0]
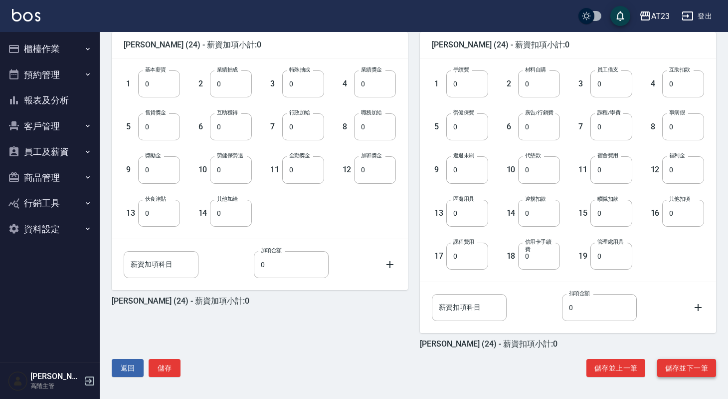
click at [699, 370] on button "儲存並下一筆" at bounding box center [686, 368] width 59 height 18
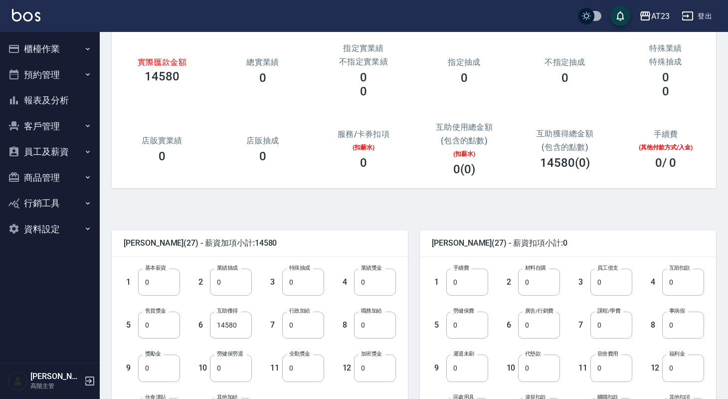
scroll to position [56, 0]
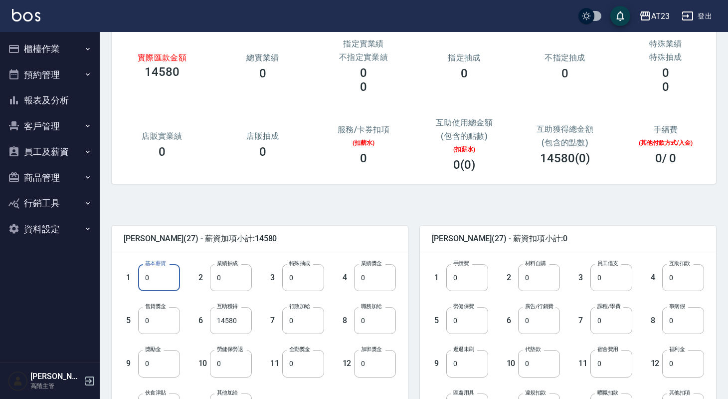
click at [173, 280] on input "0" at bounding box center [159, 277] width 42 height 27
type input "21000"
click at [240, 322] on input "14580" at bounding box center [231, 320] width 42 height 27
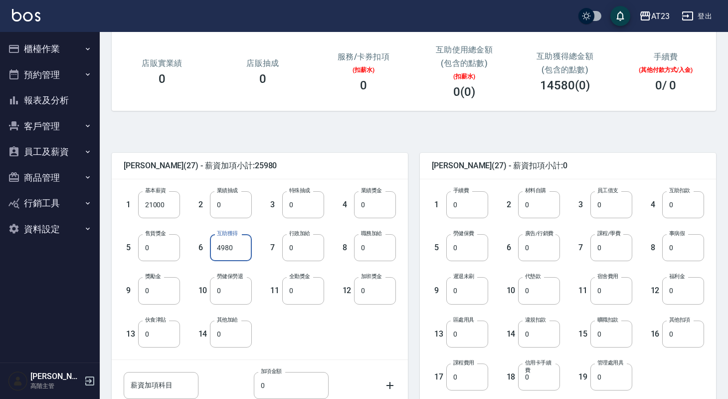
scroll to position [129, 0]
type input "4980"
click at [617, 253] on input "0" at bounding box center [612, 246] width 42 height 27
type input "1500"
click at [607, 295] on input "0" at bounding box center [612, 289] width 42 height 27
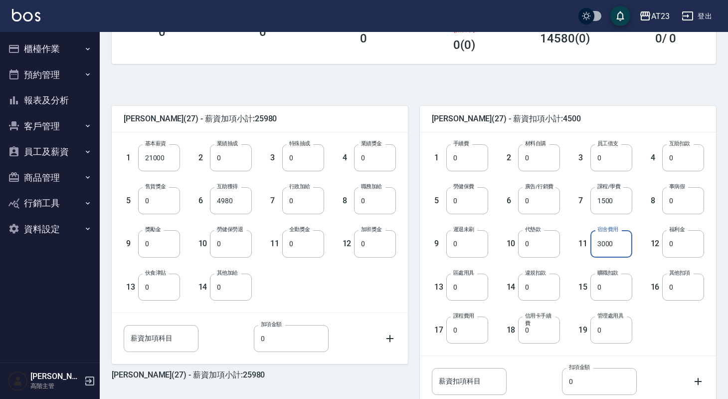
scroll to position [176, 0]
type input "3000"
click at [621, 202] on input "1500" at bounding box center [612, 200] width 42 height 27
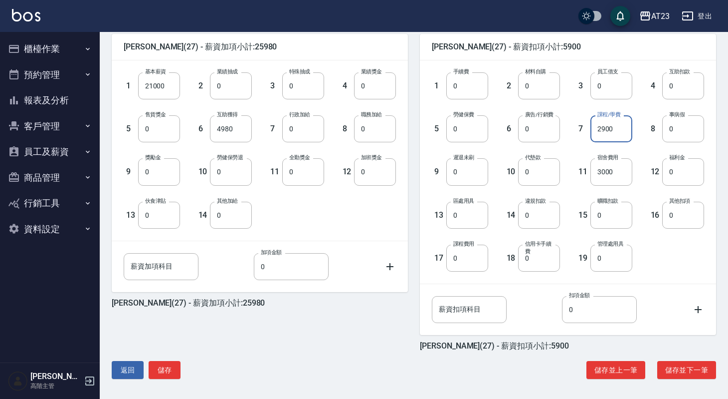
scroll to position [249, 0]
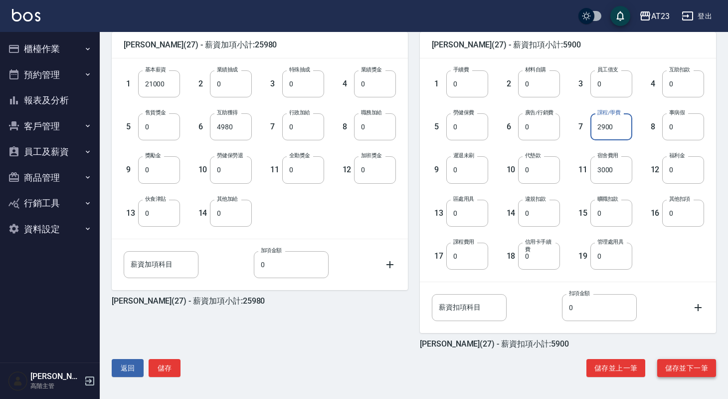
type input "2900"
click at [679, 368] on button "儲存並下一筆" at bounding box center [686, 368] width 59 height 18
